Goal: Transaction & Acquisition: Purchase product/service

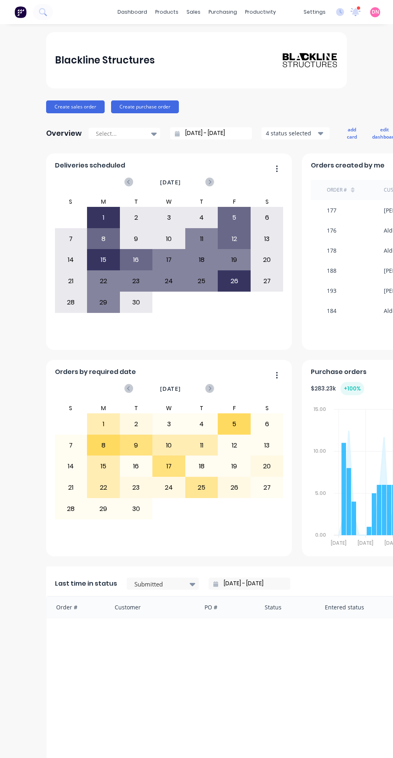
click at [232, 18] on div "purchasing" at bounding box center [223, 12] width 37 height 12
click at [279, 37] on link "Purchase Orders" at bounding box center [257, 38] width 106 height 16
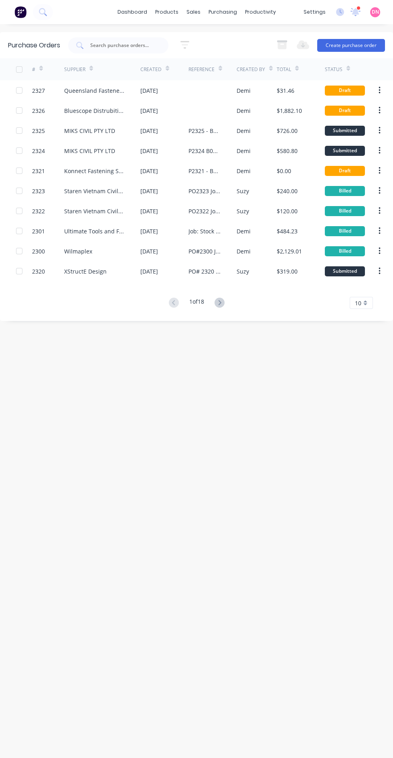
click at [277, 88] on div "$31.46" at bounding box center [286, 90] width 18 height 8
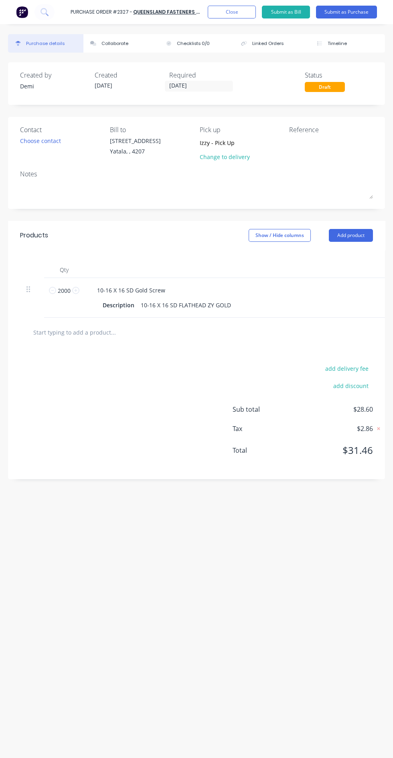
click at [312, 144] on textarea at bounding box center [329, 146] width 80 height 18
click at [341, 150] on textarea at bounding box center [329, 146] width 80 height 18
type textarea "P2327 B0447 CC304"
type textarea "x"
type textarea "P2327 B0447 CC304"
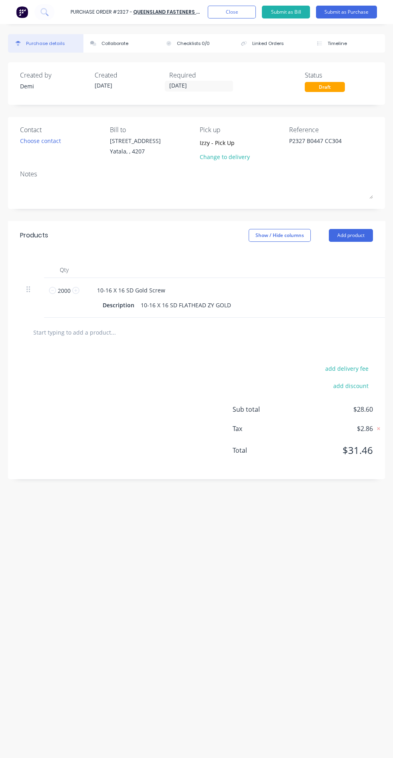
click at [44, 141] on div "Choose contact" at bounding box center [40, 141] width 41 height 8
type textarea "x"
type textarea "P2327 B0447 CC304"
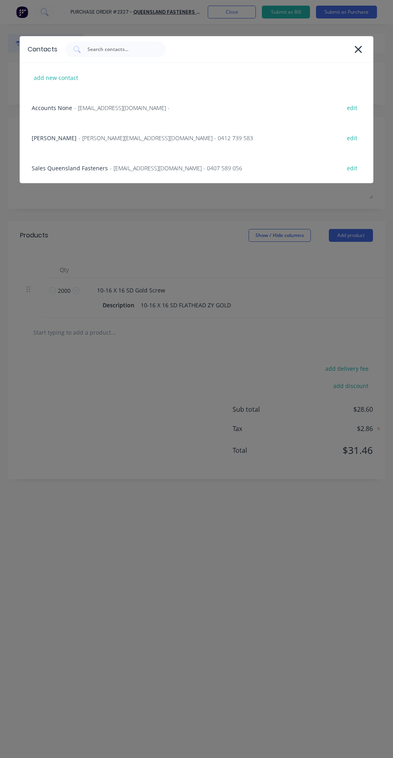
click at [287, 172] on div "Sales Queensland Fasteners - [EMAIL_ADDRESS][DOMAIN_NAME] - 0407 589 056 edit" at bounding box center [197, 168] width 354 height 30
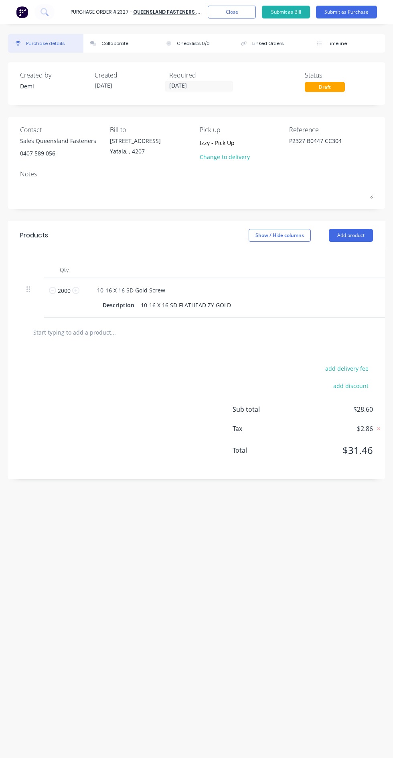
click at [160, 189] on textarea at bounding box center [196, 190] width 353 height 18
click at [363, 236] on button "Add product" at bounding box center [351, 235] width 44 height 13
click at [358, 318] on div "Notes (Internal)" at bounding box center [335, 320] width 62 height 12
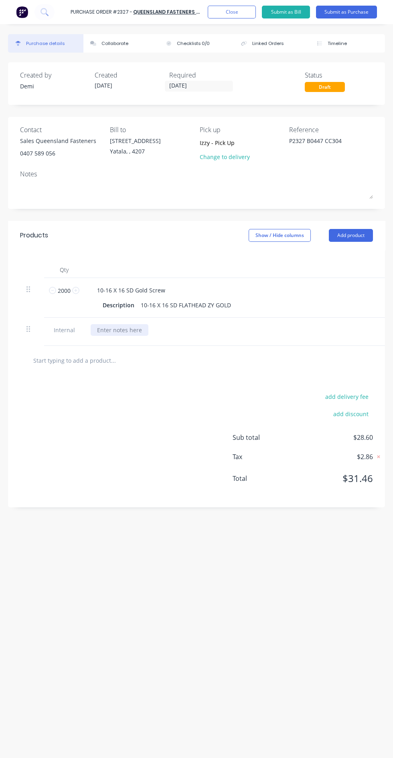
click at [134, 328] on div at bounding box center [120, 330] width 58 height 12
type textarea "x"
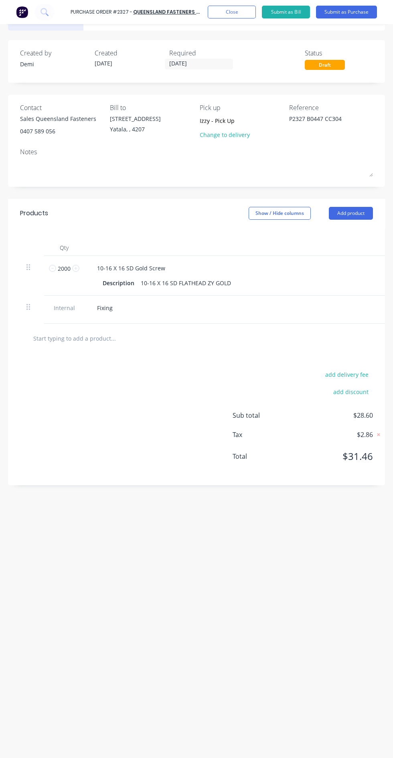
type textarea "x"
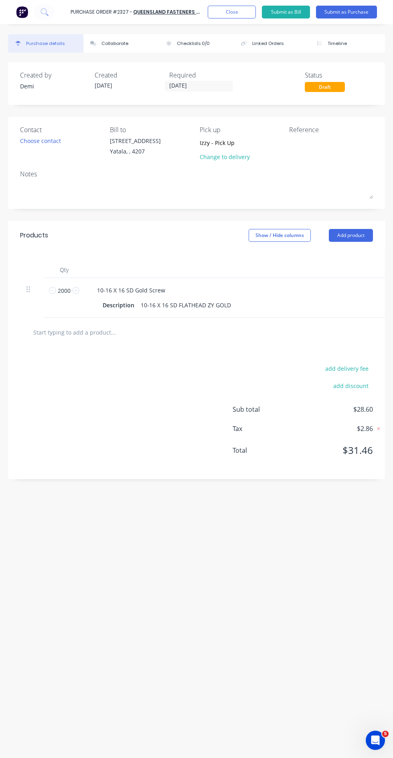
click at [366, 233] on button "Add product" at bounding box center [351, 235] width 44 height 13
click at [365, 282] on button "Lineal metre product" at bounding box center [335, 288] width 76 height 16
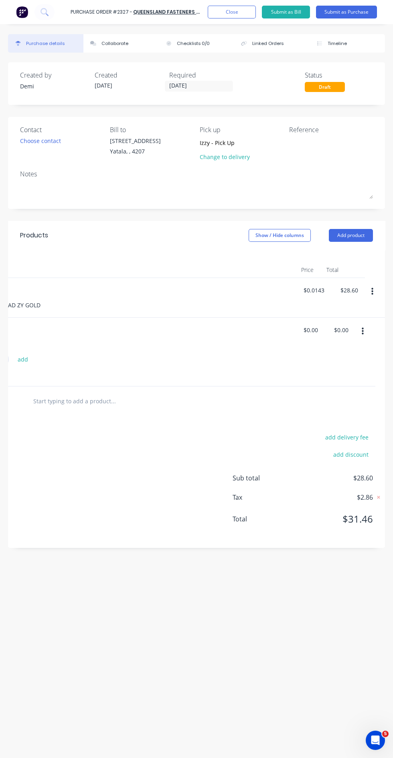
scroll to position [0, 190]
click at [362, 329] on button "button" at bounding box center [364, 331] width 19 height 14
click at [346, 383] on button "Delete" at bounding box center [340, 377] width 68 height 16
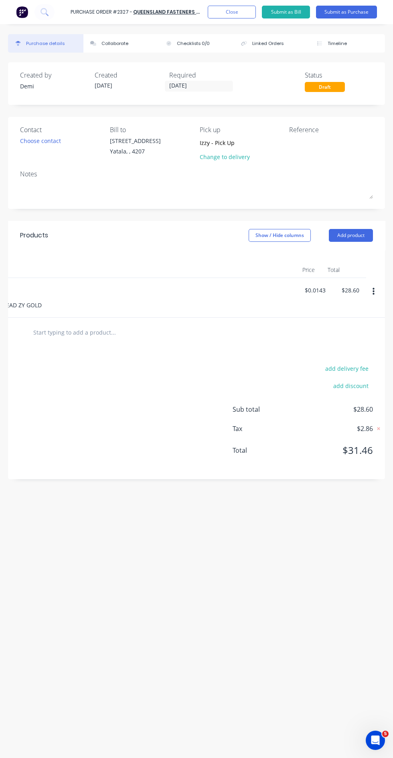
scroll to position [0, 190]
click at [369, 237] on button "Add product" at bounding box center [351, 235] width 44 height 13
click at [355, 316] on div "Notes (Internal)" at bounding box center [335, 320] width 62 height 12
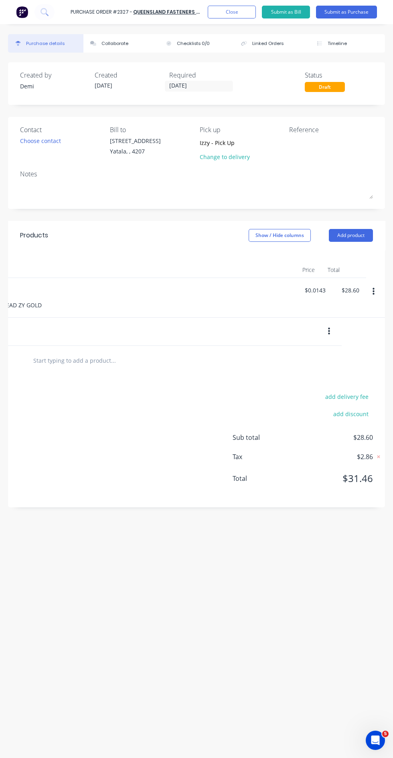
click at [82, 361] on input "text" at bounding box center [93, 360] width 120 height 16
click at [124, 331] on div at bounding box center [120, 330] width 58 height 12
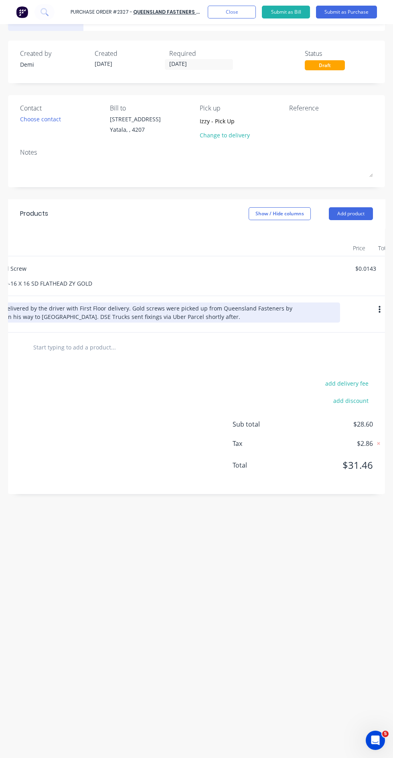
scroll to position [0, 191]
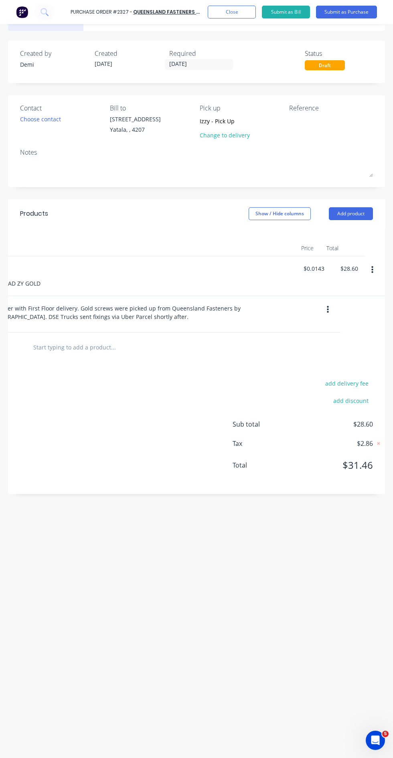
click at [301, 544] on div "Created by [PERSON_NAME] Created [DATE] Required [DATE] Status Draft Contact Ch…" at bounding box center [196, 395] width 377 height 709
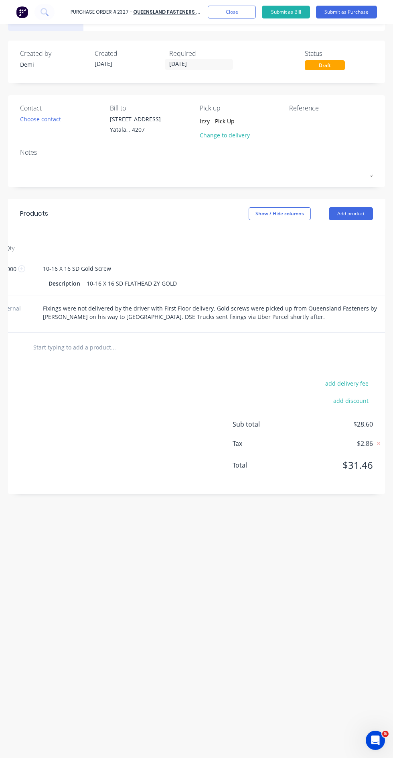
scroll to position [0, 43]
click at [324, 118] on textarea at bounding box center [329, 124] width 80 height 18
click at [344, 118] on textarea at bounding box center [329, 124] width 80 height 18
type textarea "p"
type textarea "P2327 B0447 CC304"
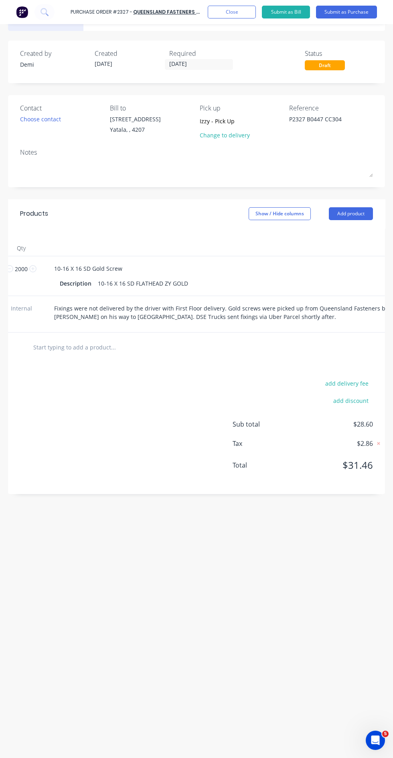
type textarea "x"
type textarea "P2327 B0447 CC304"
click at [48, 118] on div "Choose contact" at bounding box center [40, 119] width 41 height 8
type textarea "x"
type textarea "P2327 B0447 CC304"
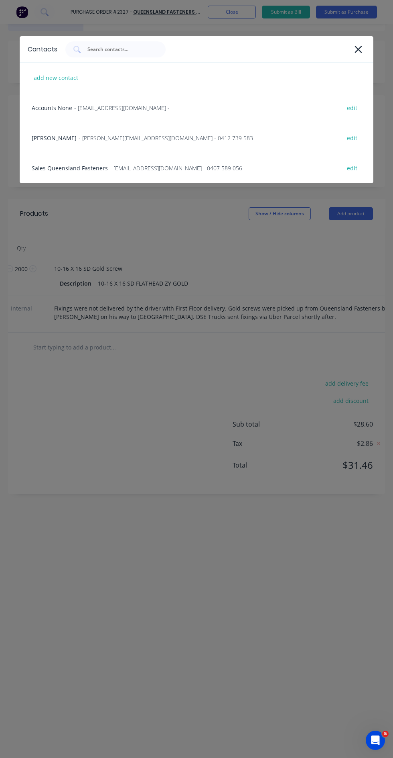
click at [259, 163] on div "Sales Queensland Fasteners - [EMAIL_ADDRESS][DOMAIN_NAME] - 0407 589 056 edit" at bounding box center [197, 168] width 354 height 30
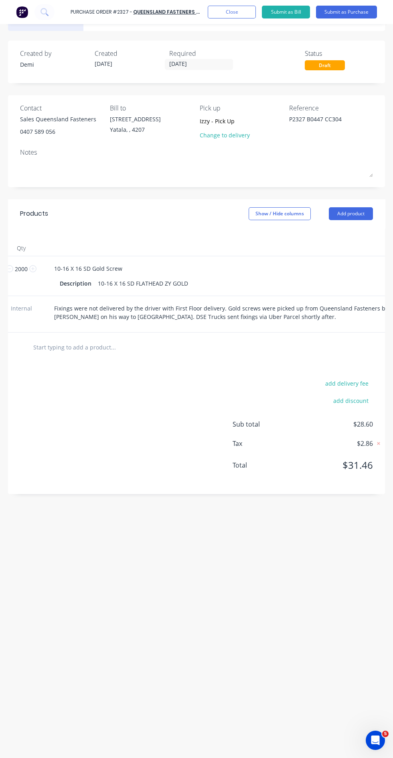
click at [181, 165] on textarea at bounding box center [196, 168] width 353 height 18
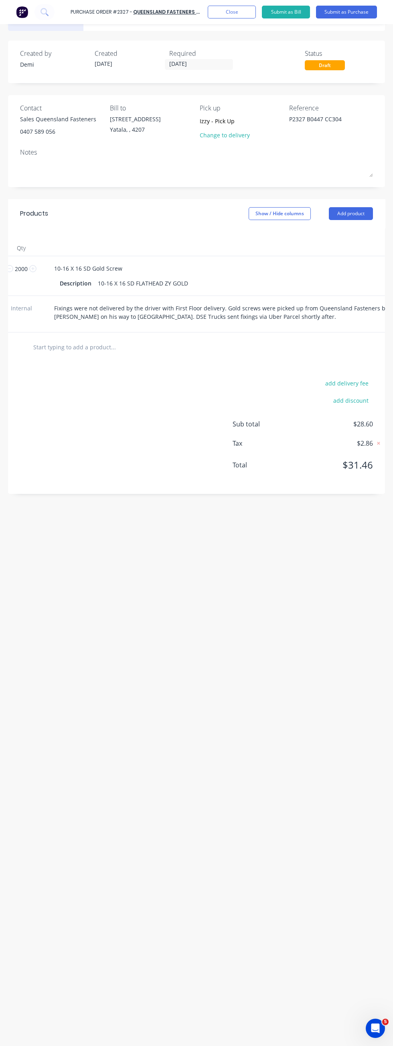
type textarea "x"
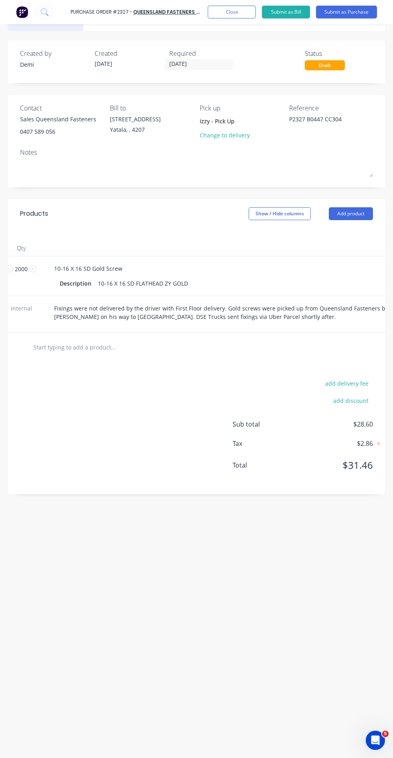
type textarea "S"
type textarea "x"
type textarea "St"
type textarea "x"
type textarea "Sto"
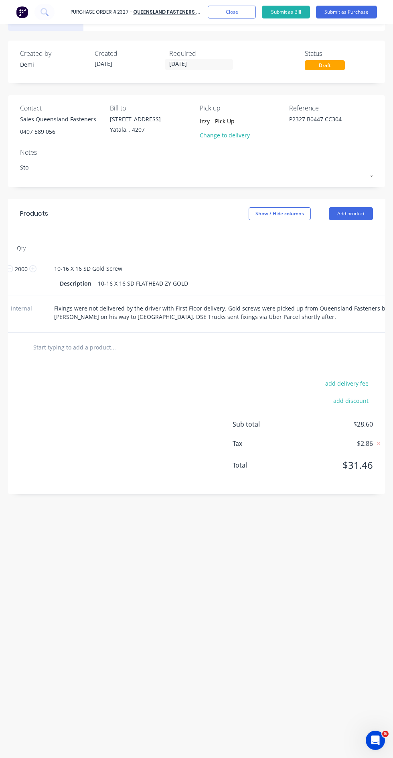
type textarea "x"
type textarea "Stor"
type textarea "x"
type textarea "Store"
type textarea "x"
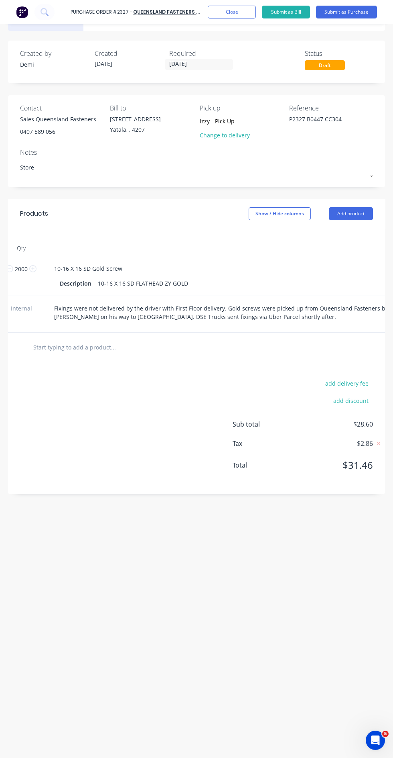
type textarea "Store"
type textarea "x"
type textarea "Store P"
type textarea "x"
type textarea "Store Pi"
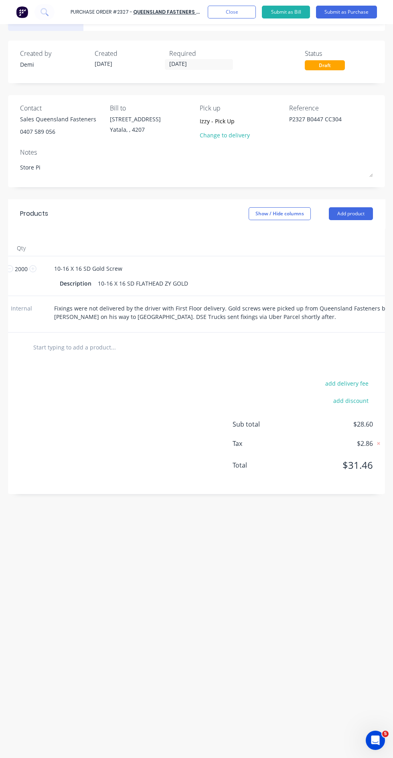
type textarea "x"
type textarea "Store Pic"
type textarea "x"
type textarea "Store Pick"
type textarea "x"
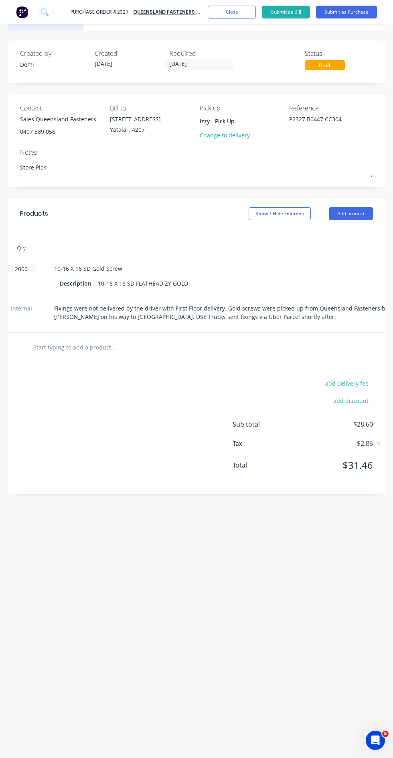
type textarea "Store Pick"
type textarea "x"
type textarea "Store Pick I"
type textarea "x"
type textarea "Store Pick Ip"
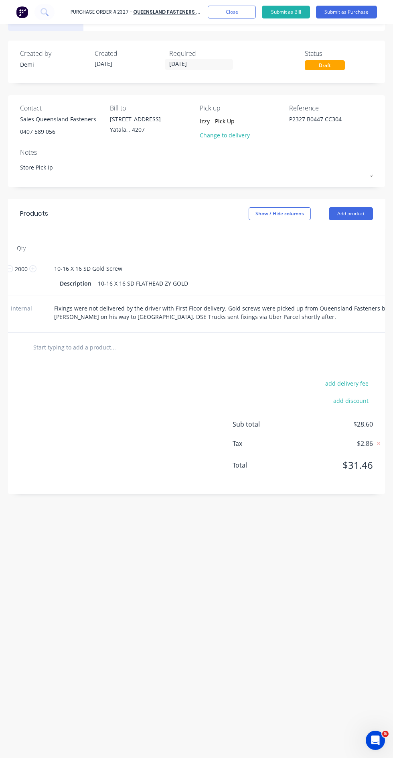
type textarea "x"
type textarea "Store Pick Up"
type textarea "x"
type textarea "Store Pick Up"
type textarea "x"
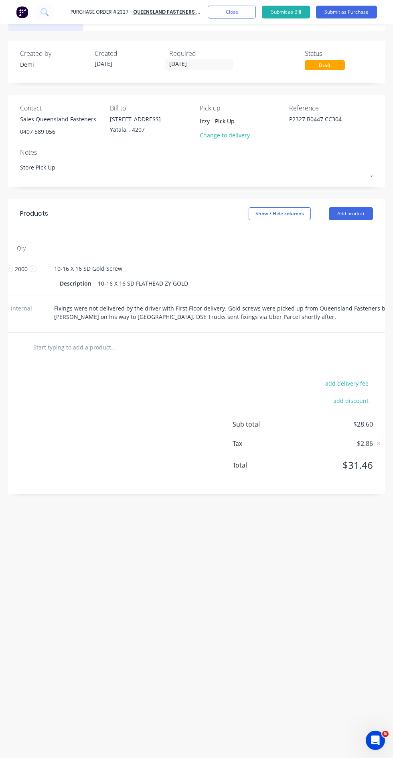
type textarea "Store Pick Up"
type textarea "x"
type textarea "Store Pick Up"
click at [363, 17] on button "Submit as Purchase" at bounding box center [346, 12] width 61 height 13
type textarea "x"
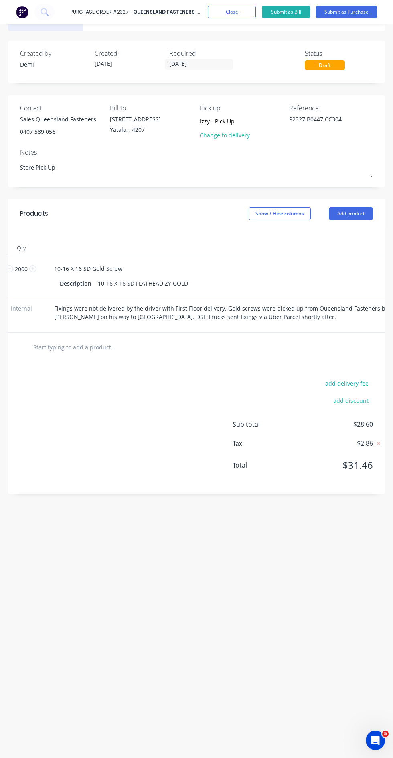
type textarea "Store Pick Up"
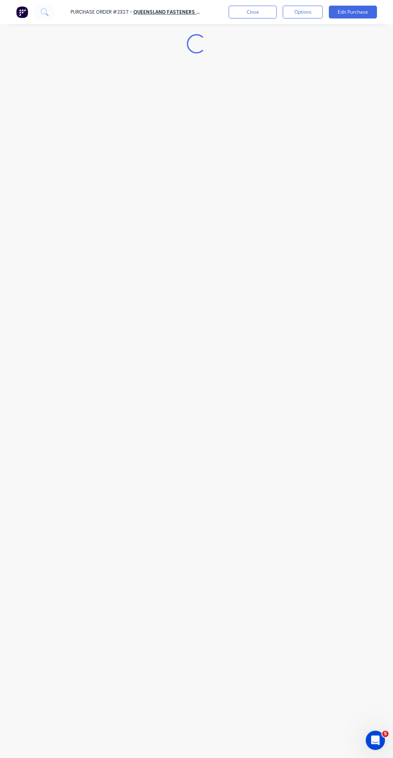
scroll to position [0, 0]
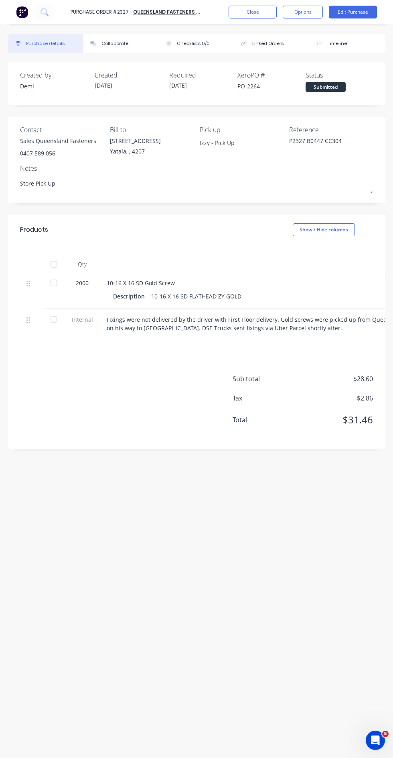
click at [328, 86] on div "Submitted" at bounding box center [326, 87] width 40 height 10
click at [57, 321] on div at bounding box center [54, 319] width 16 height 16
click at [54, 281] on div at bounding box center [54, 283] width 16 height 16
type textarea "x"
click at [265, 14] on button "Close" at bounding box center [253, 12] width 48 height 13
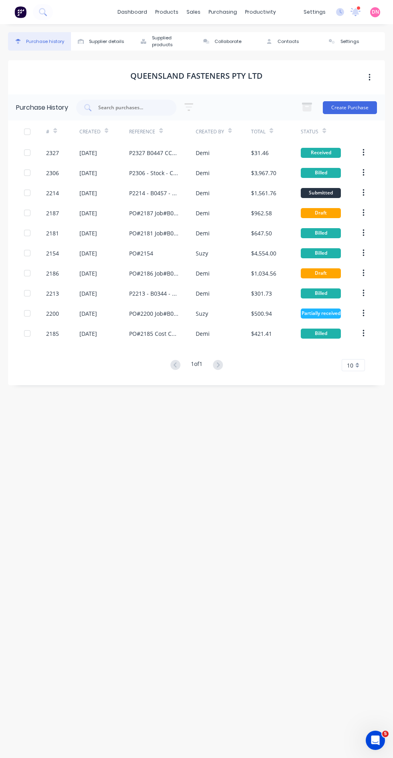
click at [361, 110] on button "Create Purchase" at bounding box center [350, 107] width 54 height 13
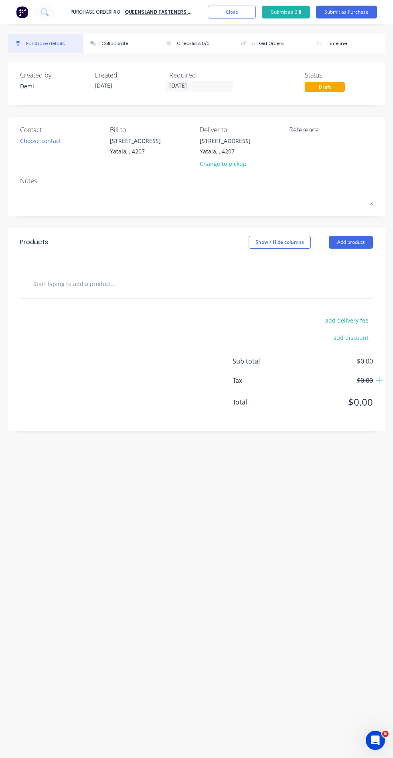
click at [335, 153] on textarea at bounding box center [329, 146] width 80 height 18
click at [39, 142] on div "Choose contact" at bounding box center [40, 141] width 41 height 8
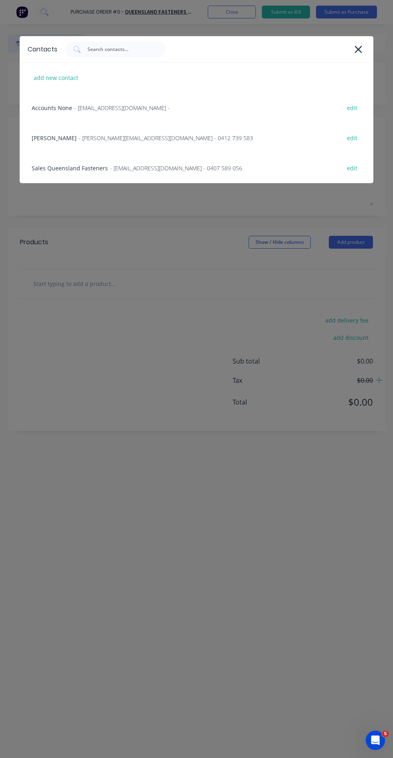
click at [253, 169] on div "Sales Queensland Fasteners - [EMAIL_ADDRESS][DOMAIN_NAME] - 0407 589 056 edit" at bounding box center [197, 168] width 354 height 30
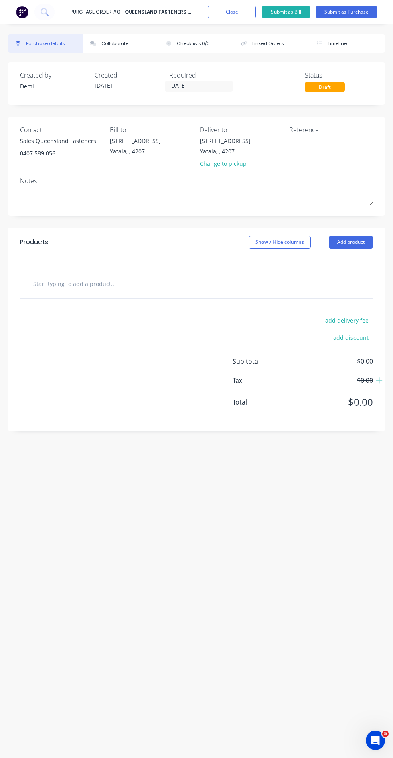
click at [336, 141] on textarea at bounding box center [329, 146] width 80 height 18
type textarea "P"
type textarea "x"
type textarea "P"
click at [141, 281] on input "text" at bounding box center [93, 283] width 120 height 16
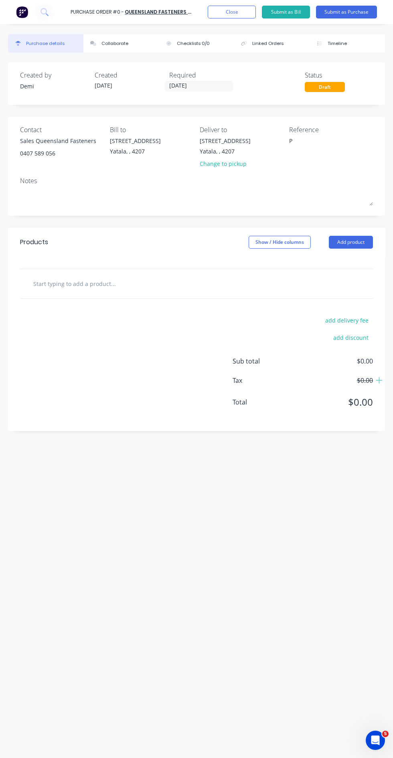
type textarea "x"
type textarea "P"
click at [365, 247] on button "Add product" at bounding box center [351, 242] width 44 height 13
click at [367, 261] on button "Product catalogue" at bounding box center [335, 263] width 76 height 16
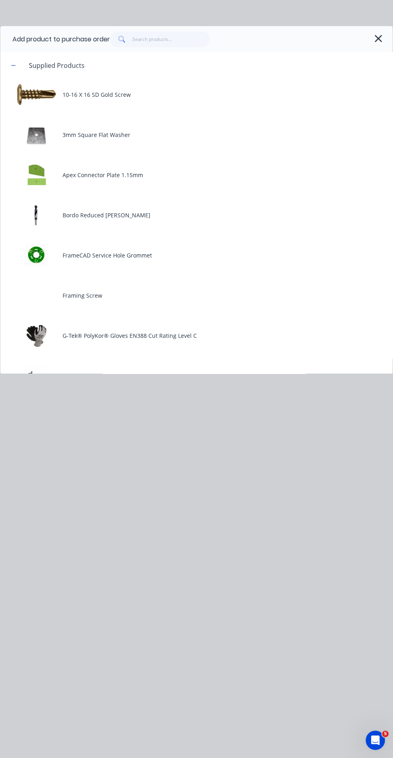
click at [151, 253] on div "FrameCAD Service Hole Grommet" at bounding box center [196, 255] width 393 height 32
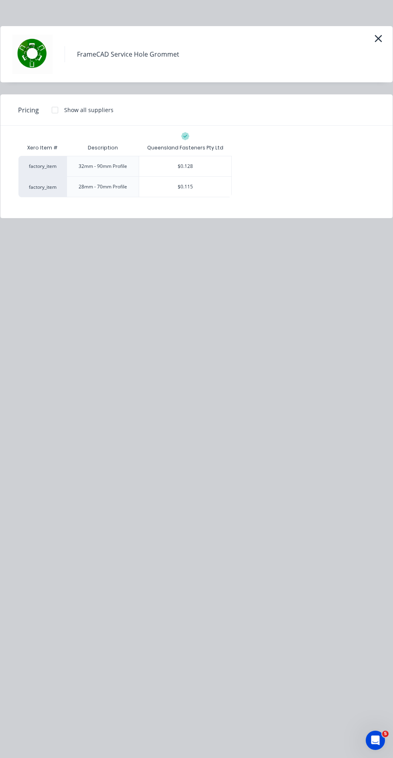
click at [214, 160] on div "$0.128" at bounding box center [185, 166] width 92 height 20
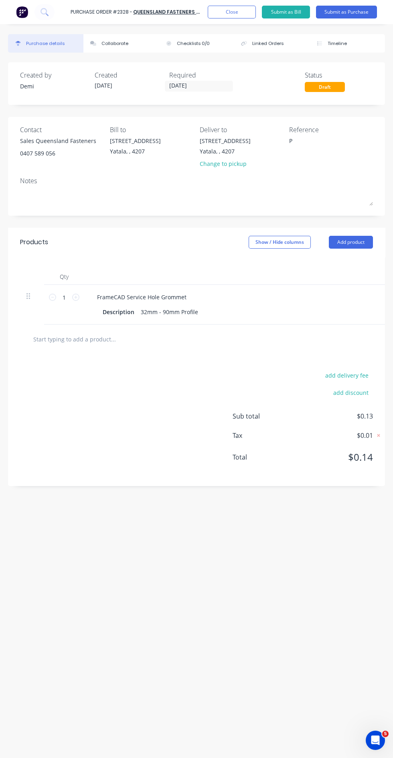
click at [365, 243] on button "Add product" at bounding box center [351, 242] width 44 height 13
click at [368, 263] on button "Product catalogue" at bounding box center [335, 263] width 76 height 16
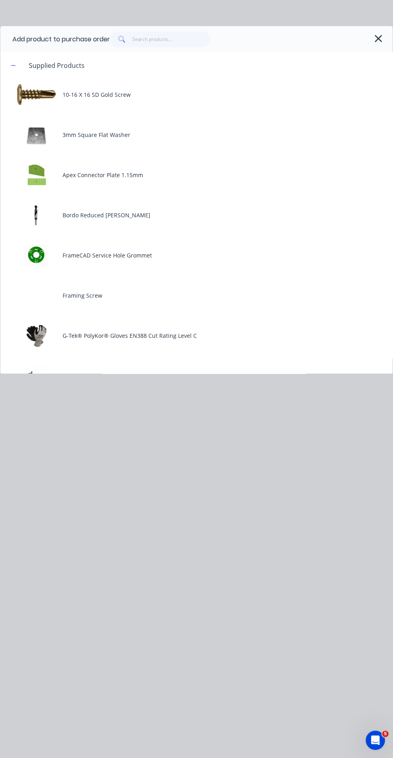
click at [110, 133] on div "3mm Square Flat Washer" at bounding box center [196, 134] width 393 height 32
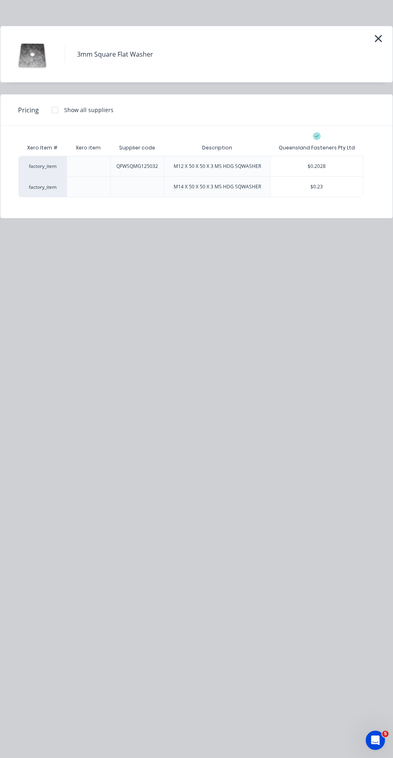
click at [346, 166] on div "$0.2028" at bounding box center [317, 166] width 92 height 20
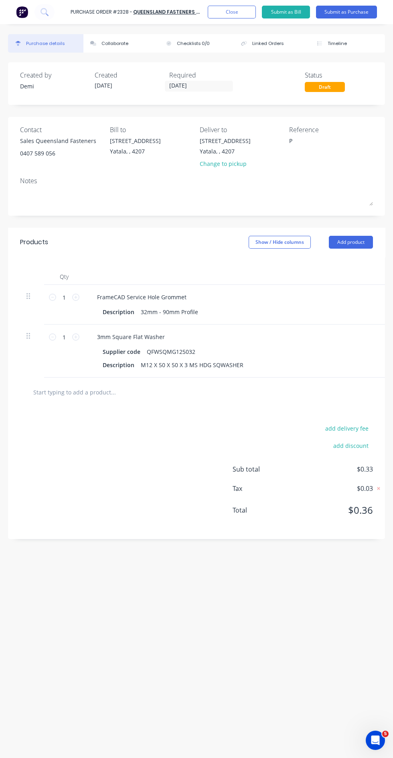
click at [368, 240] on button "Add product" at bounding box center [351, 242] width 44 height 13
click at [367, 261] on button "Product catalogue" at bounding box center [335, 263] width 76 height 16
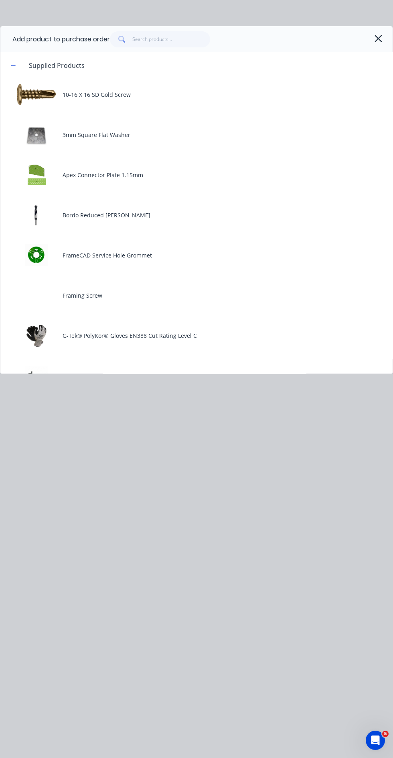
click at [277, 139] on div "3mm Square Flat Washer" at bounding box center [196, 134] width 393 height 32
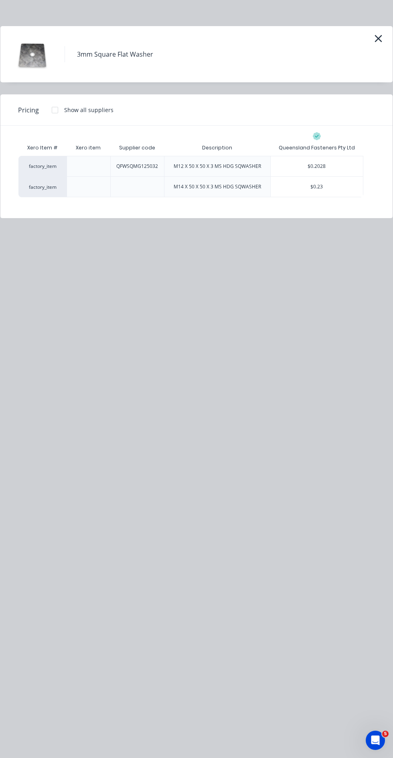
click at [338, 189] on div "$0.23" at bounding box center [317, 187] width 92 height 20
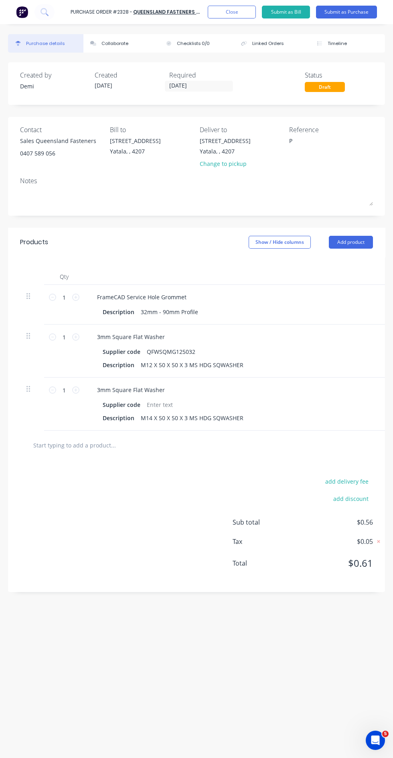
click at [368, 243] on button "Add product" at bounding box center [351, 242] width 44 height 13
click at [367, 263] on button "Product catalogue" at bounding box center [335, 263] width 76 height 16
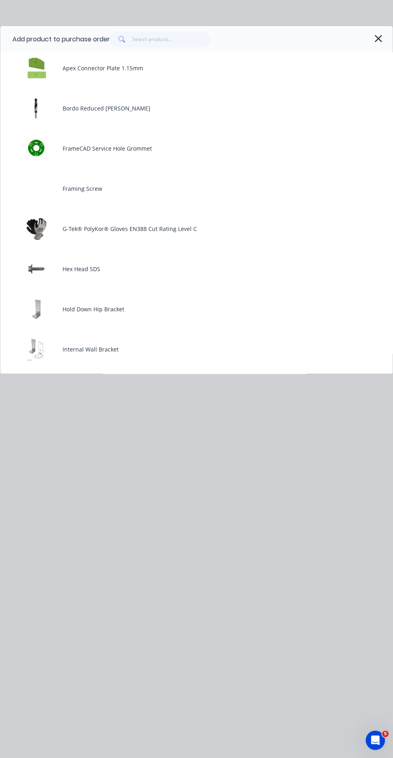
scroll to position [109, 0]
click at [94, 268] on div "Hex Head SDS" at bounding box center [196, 267] width 393 height 32
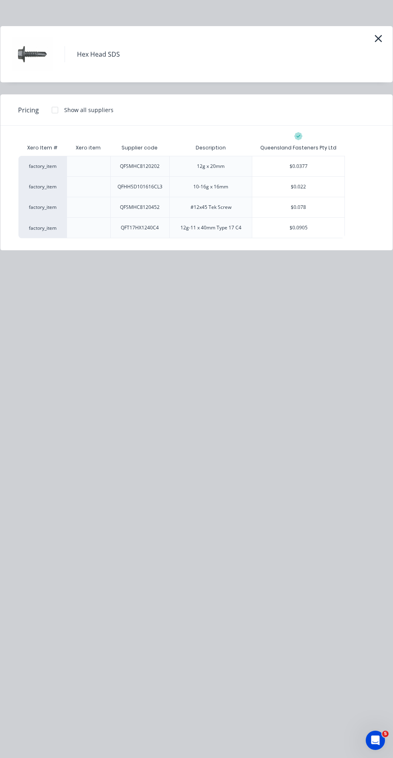
click at [330, 165] on div "$0.0377" at bounding box center [299, 166] width 92 height 20
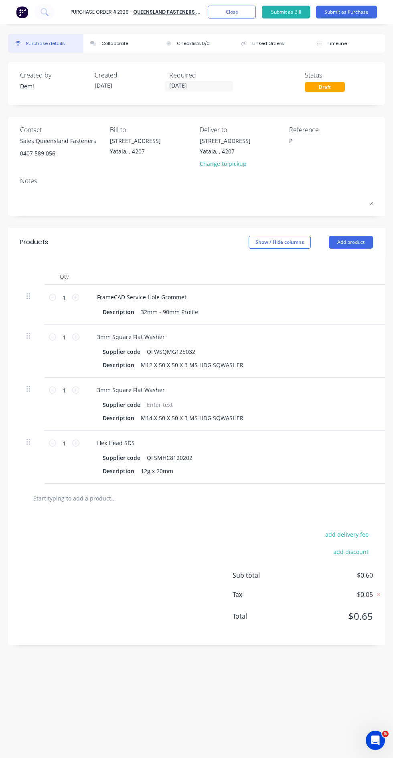
click at [369, 247] on button "Add product" at bounding box center [351, 242] width 44 height 13
click at [367, 266] on button "Product catalogue" at bounding box center [335, 263] width 76 height 16
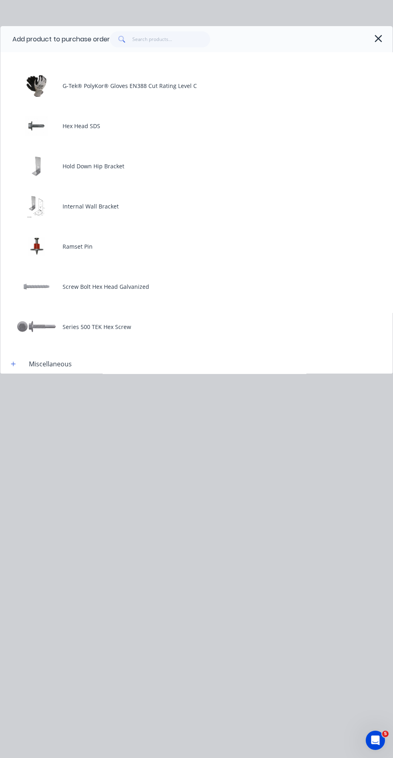
scroll to position [266, 0]
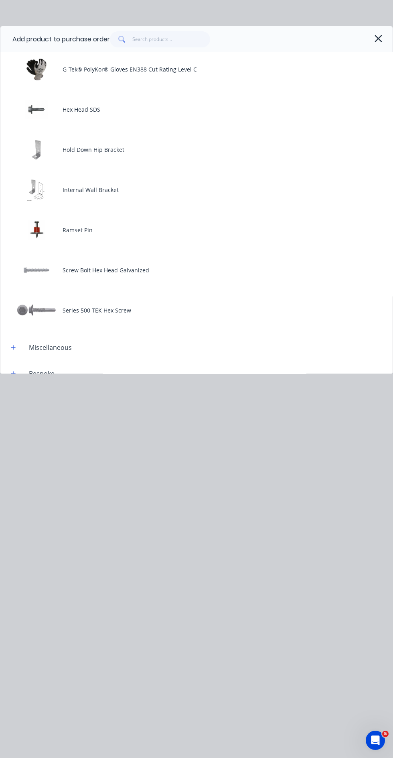
click at [93, 238] on div "Ramset Pin" at bounding box center [196, 230] width 393 height 32
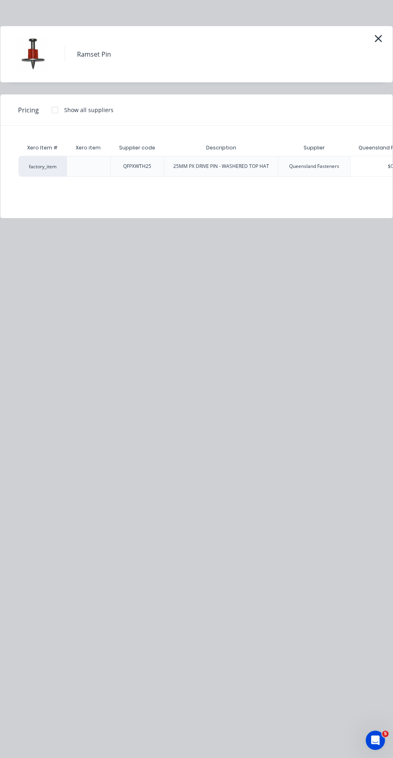
scroll to position [0, 50]
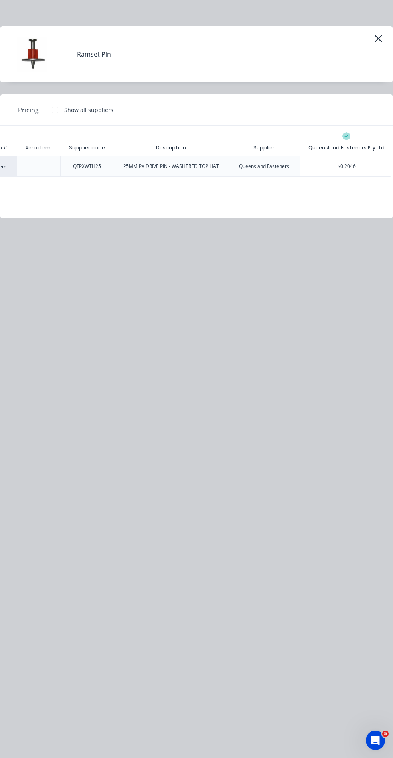
click at [363, 169] on div "$0.2046" at bounding box center [347, 166] width 92 height 20
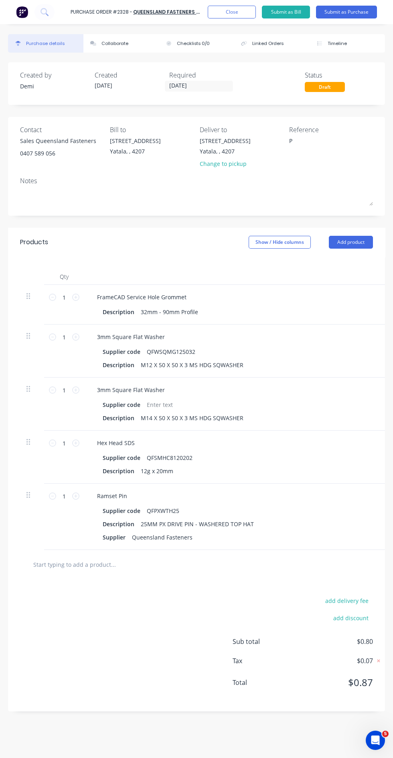
click at [364, 248] on button "Add product" at bounding box center [351, 242] width 44 height 13
click at [365, 266] on div "Product catalogue" at bounding box center [335, 263] width 62 height 12
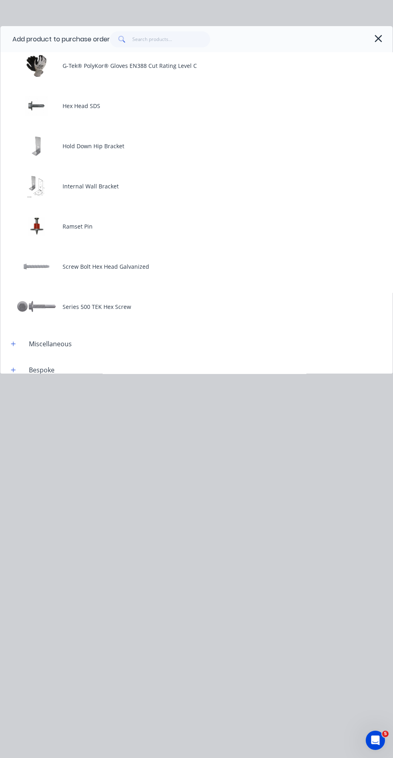
scroll to position [288, 0]
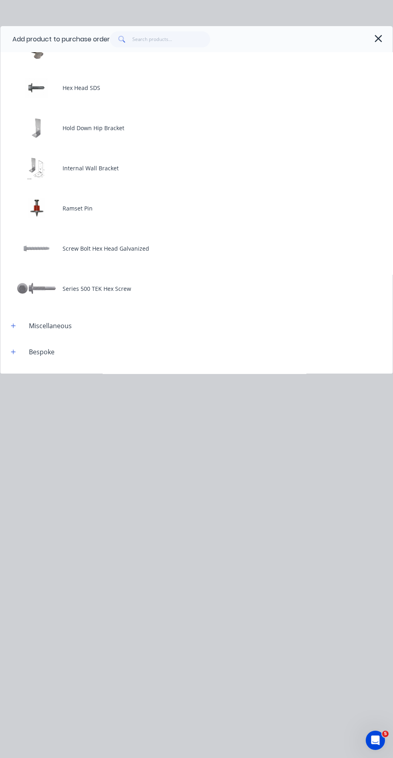
click at [141, 245] on div "Screw Bolt Hex Head Galvanized" at bounding box center [196, 248] width 393 height 32
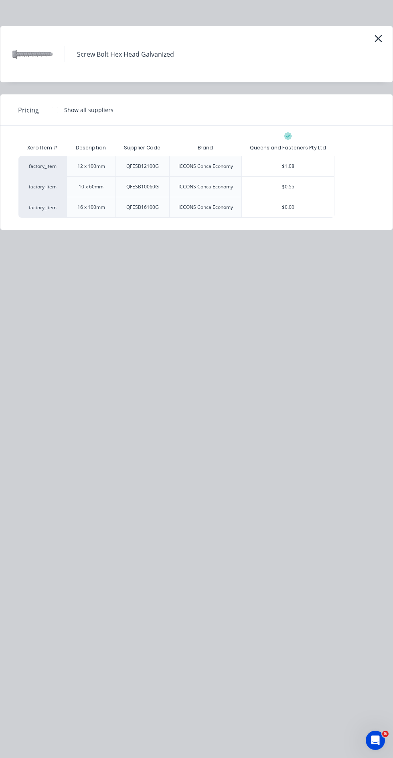
click at [319, 161] on div "$1.08" at bounding box center [288, 166] width 92 height 20
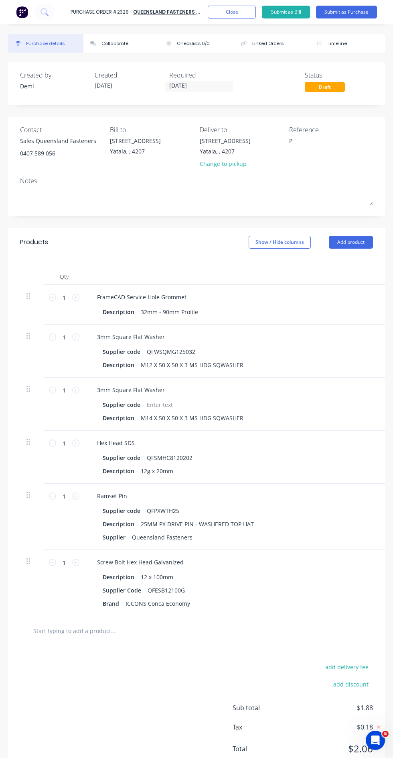
click at [364, 244] on button "Add product" at bounding box center [351, 242] width 44 height 13
click at [361, 261] on div "Product catalogue" at bounding box center [335, 263] width 62 height 12
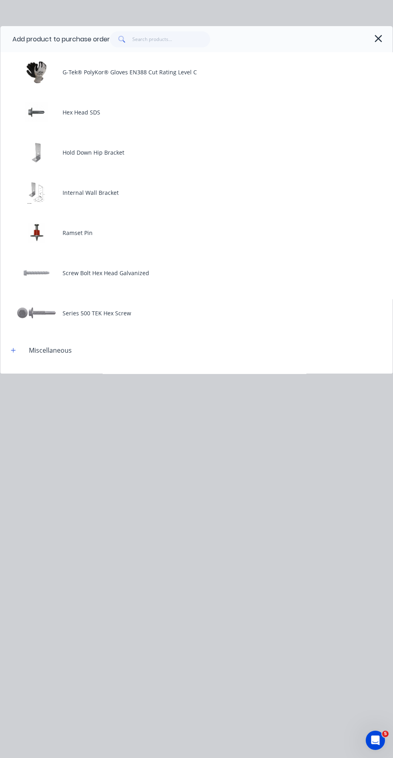
scroll to position [263, 0]
click at [130, 271] on div "Screw Bolt Hex Head Galvanized" at bounding box center [196, 273] width 393 height 32
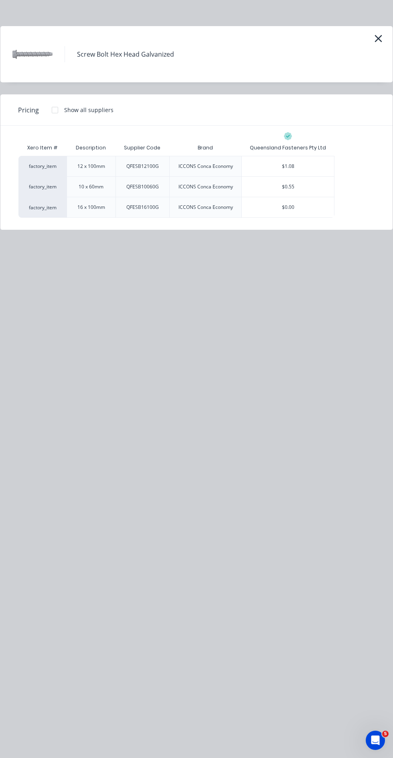
click at [312, 181] on div "$0.55" at bounding box center [288, 187] width 92 height 20
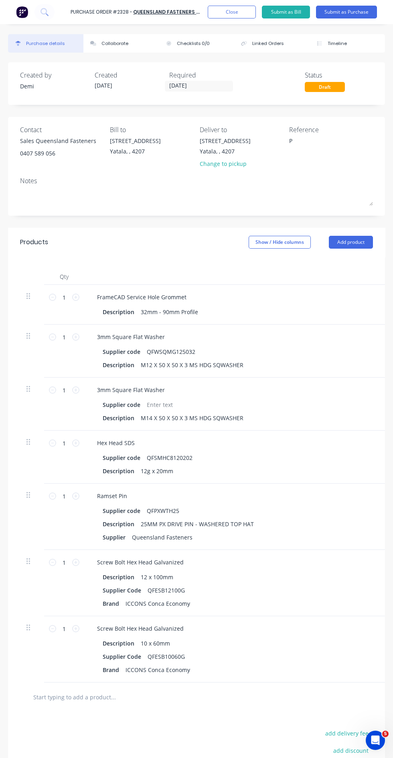
click at [362, 242] on button "Add product" at bounding box center [351, 242] width 44 height 13
click at [361, 260] on div "Product catalogue" at bounding box center [335, 263] width 62 height 12
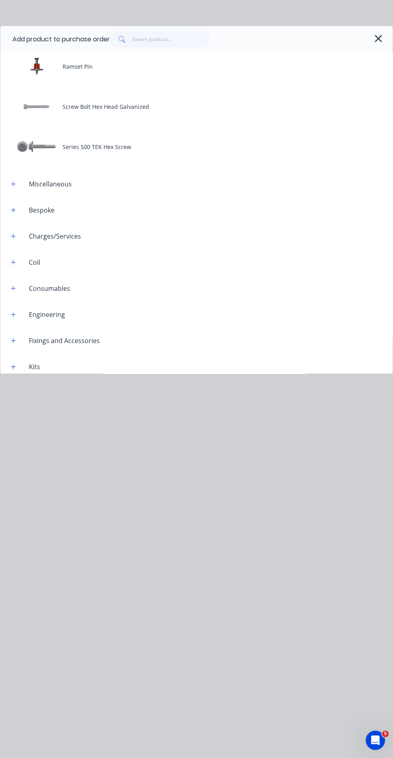
scroll to position [434, 0]
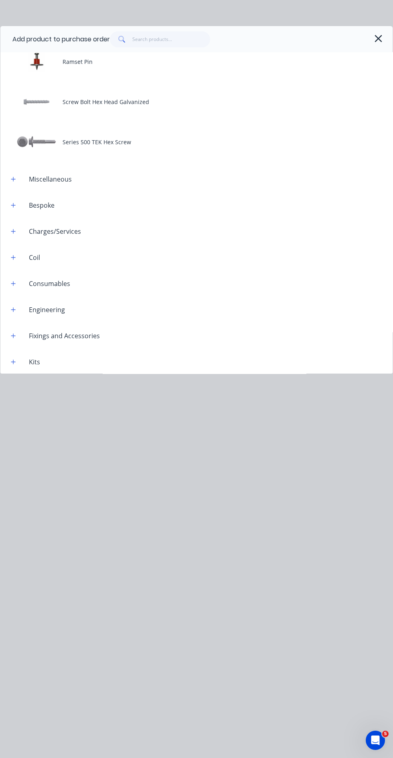
click at [13, 178] on icon "button" at bounding box center [13, 179] width 4 height 4
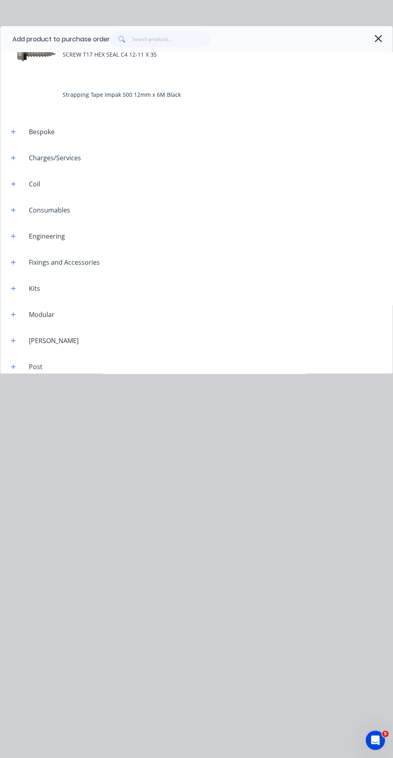
scroll to position [891, 0]
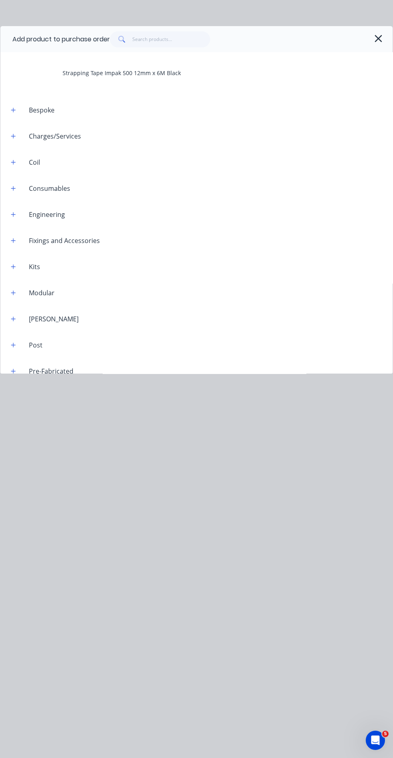
click at [13, 240] on icon "button" at bounding box center [13, 240] width 4 height 4
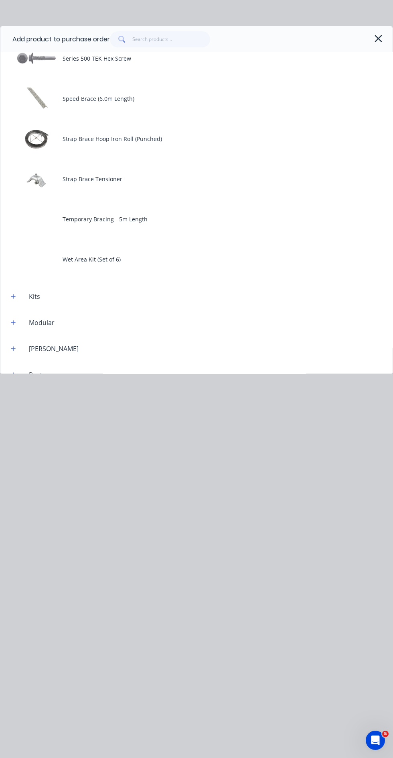
scroll to position [1746, 0]
click at [376, 51] on div "Add product to purchase order" at bounding box center [196, 39] width 393 height 26
click at [379, 38] on icon "button" at bounding box center [378, 38] width 7 height 7
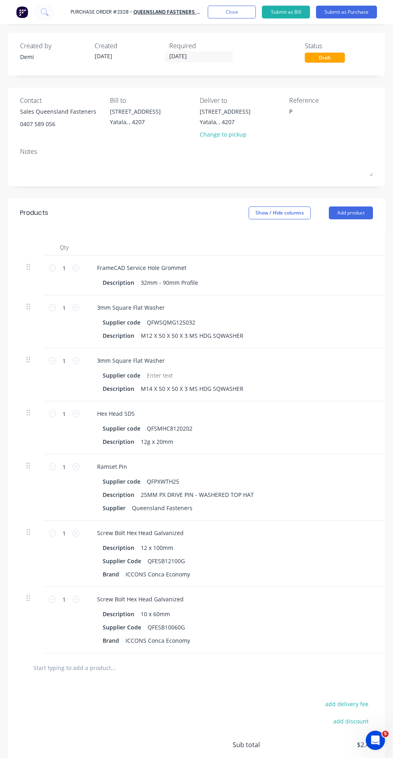
scroll to position [33, 0]
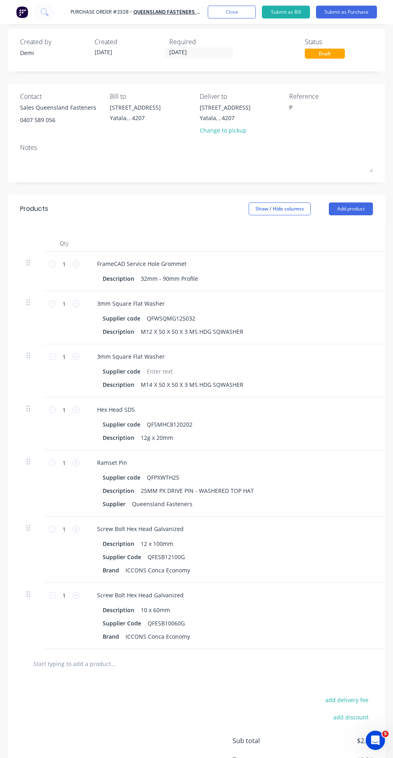
click at [331, 104] on textarea "P" at bounding box center [329, 112] width 80 height 18
type textarea "x"
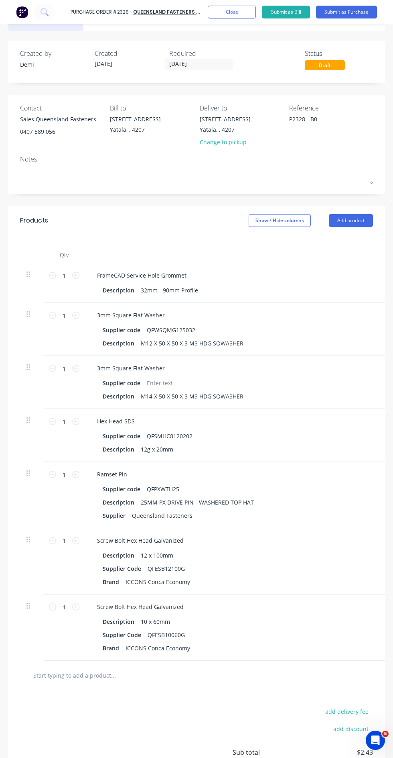
type textarea "P2328 - B0"
type textarea "x"
type textarea "P2328 - B0"
click at [360, 131] on textarea "P2328 - B0" at bounding box center [329, 124] width 80 height 18
type textarea "x"
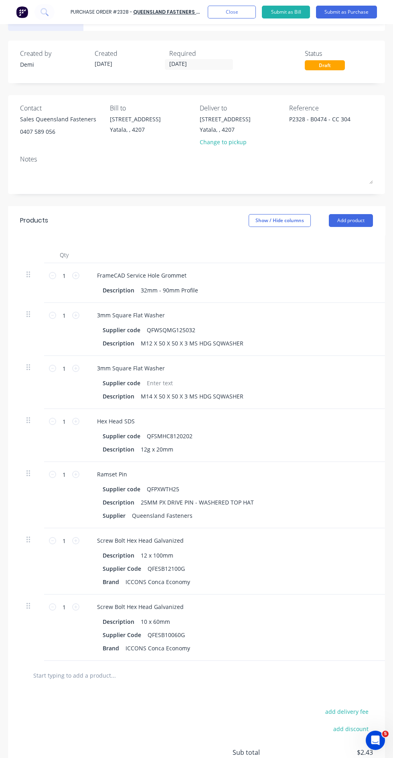
type textarea "P2328 - B0474 - CC 304"
type textarea "x"
type textarea "P2328 - B0474 - CC 304"
type textarea "x"
